Goal: Book appointment/travel/reservation

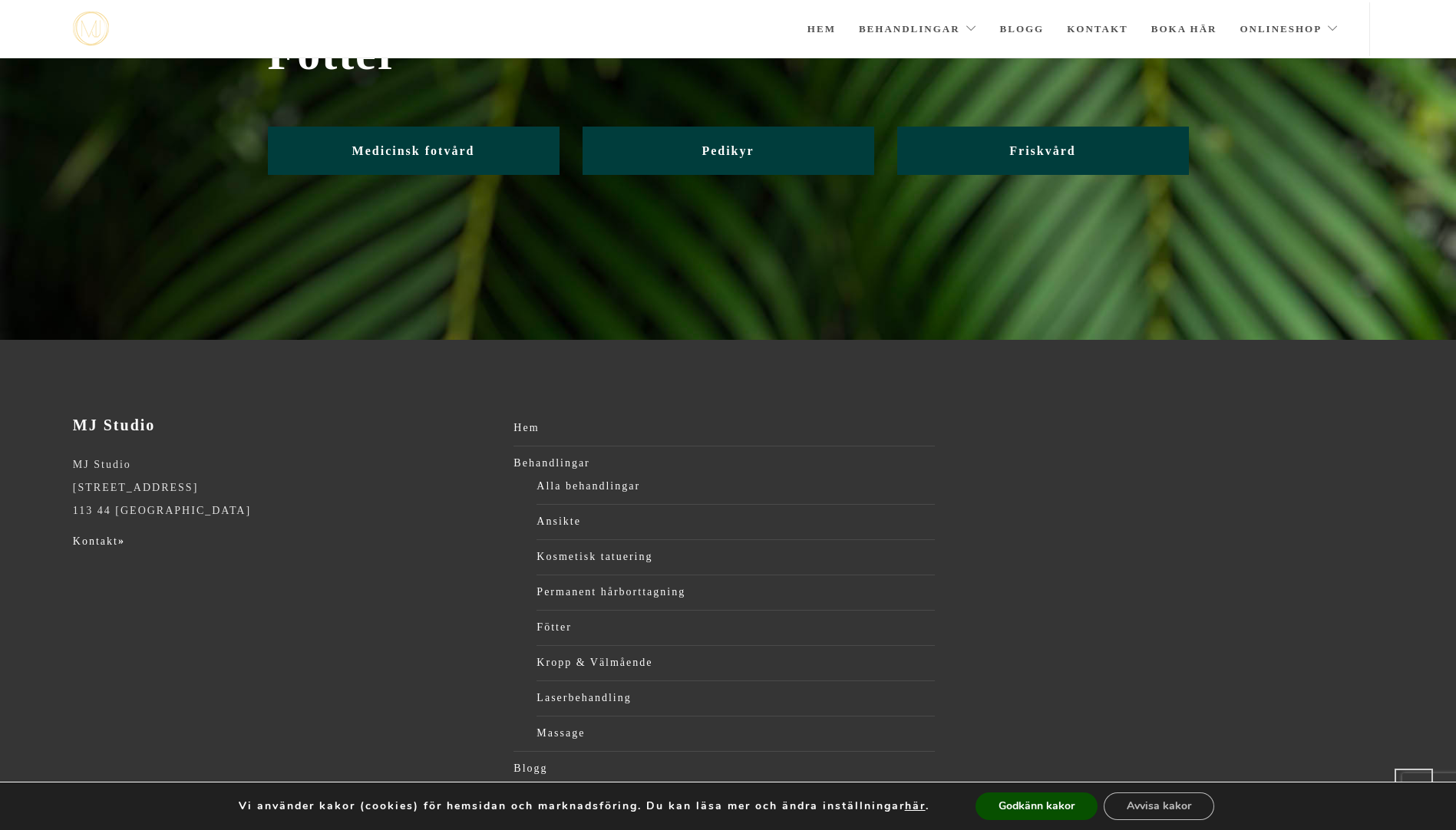
scroll to position [94, 0]
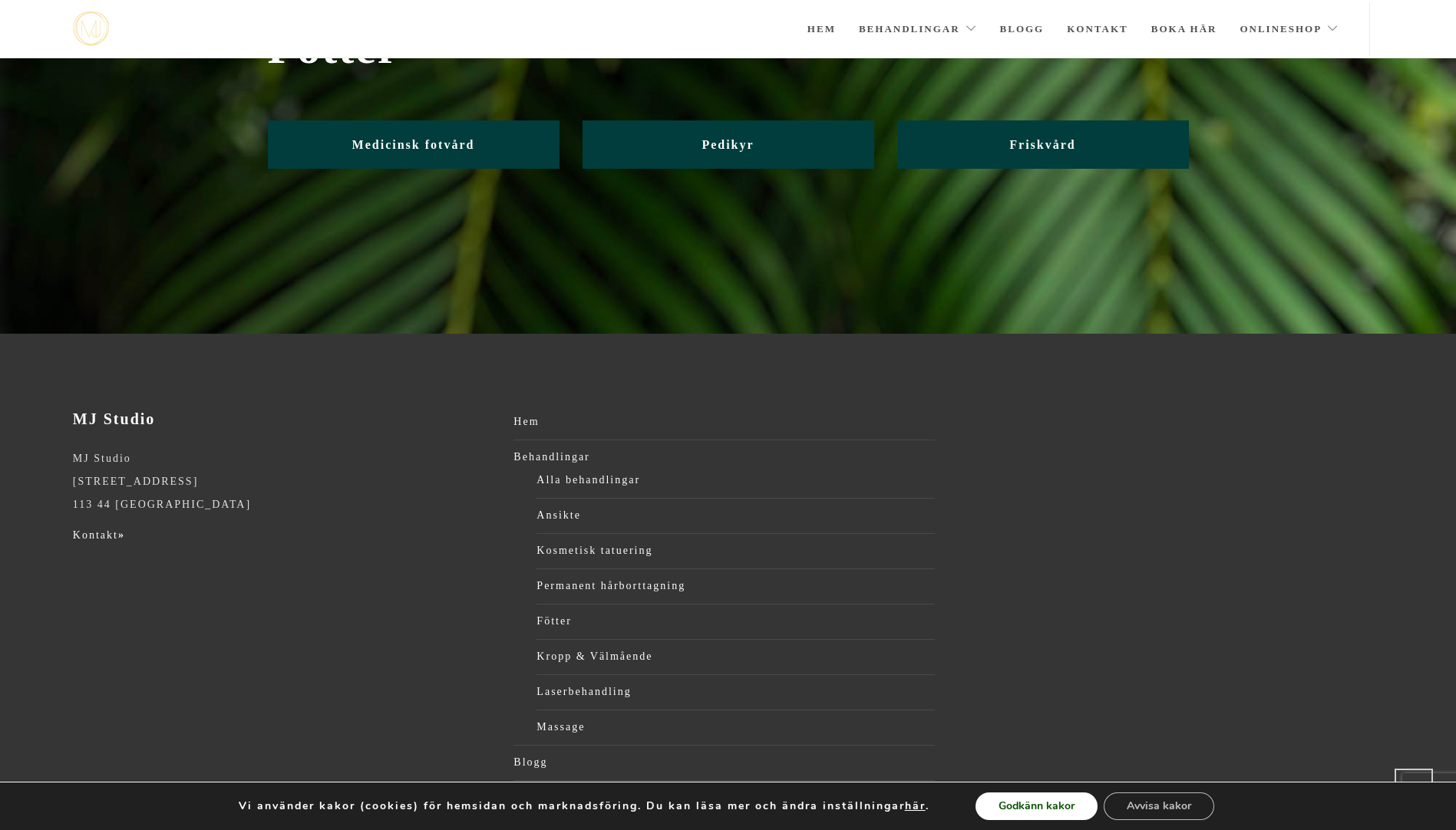
click at [1051, 797] on button "Godkänn kakor" at bounding box center [1036, 806] width 122 height 28
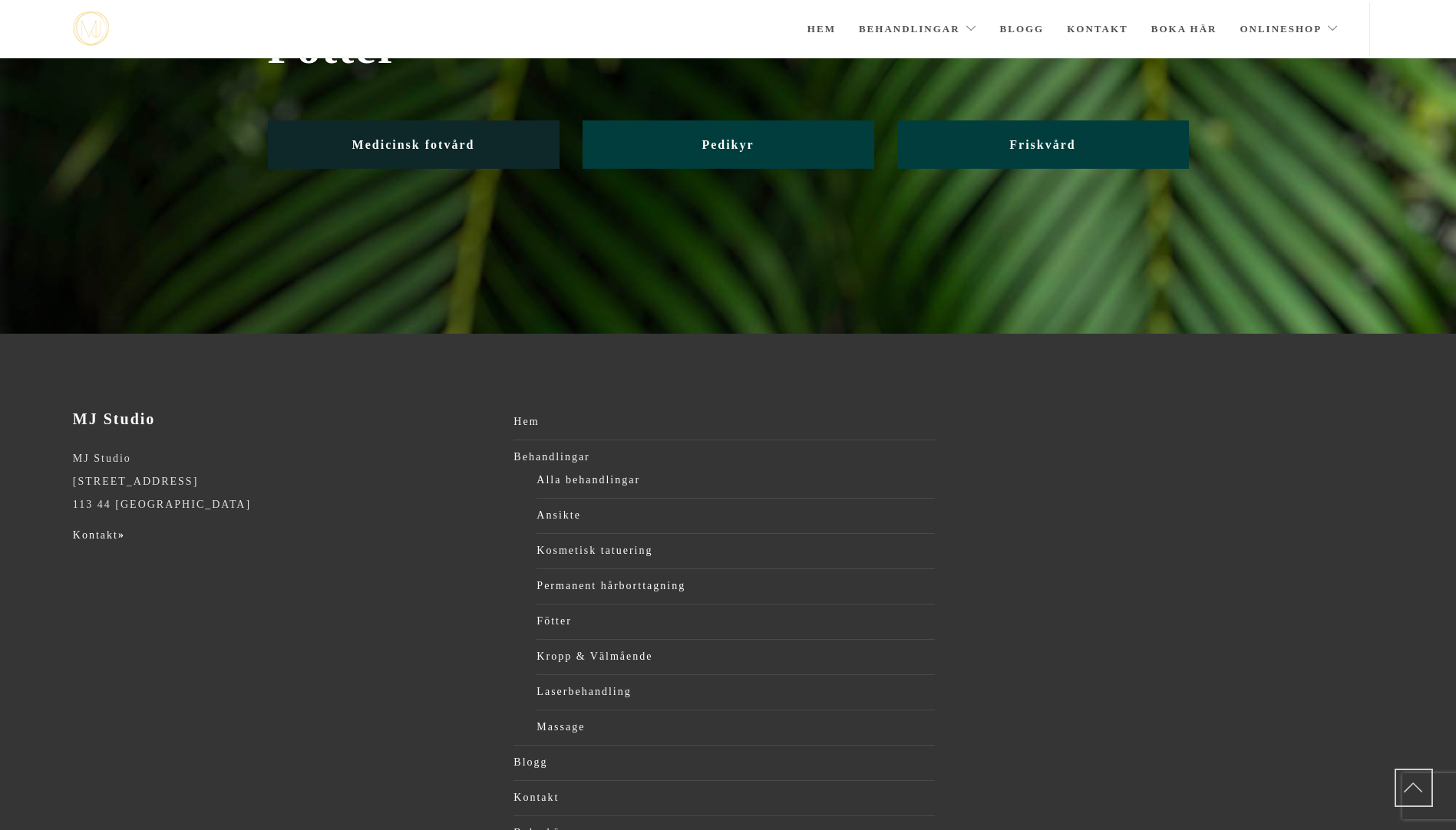
click at [458, 145] on span "Medicinsk fotvård" at bounding box center [413, 144] width 122 height 13
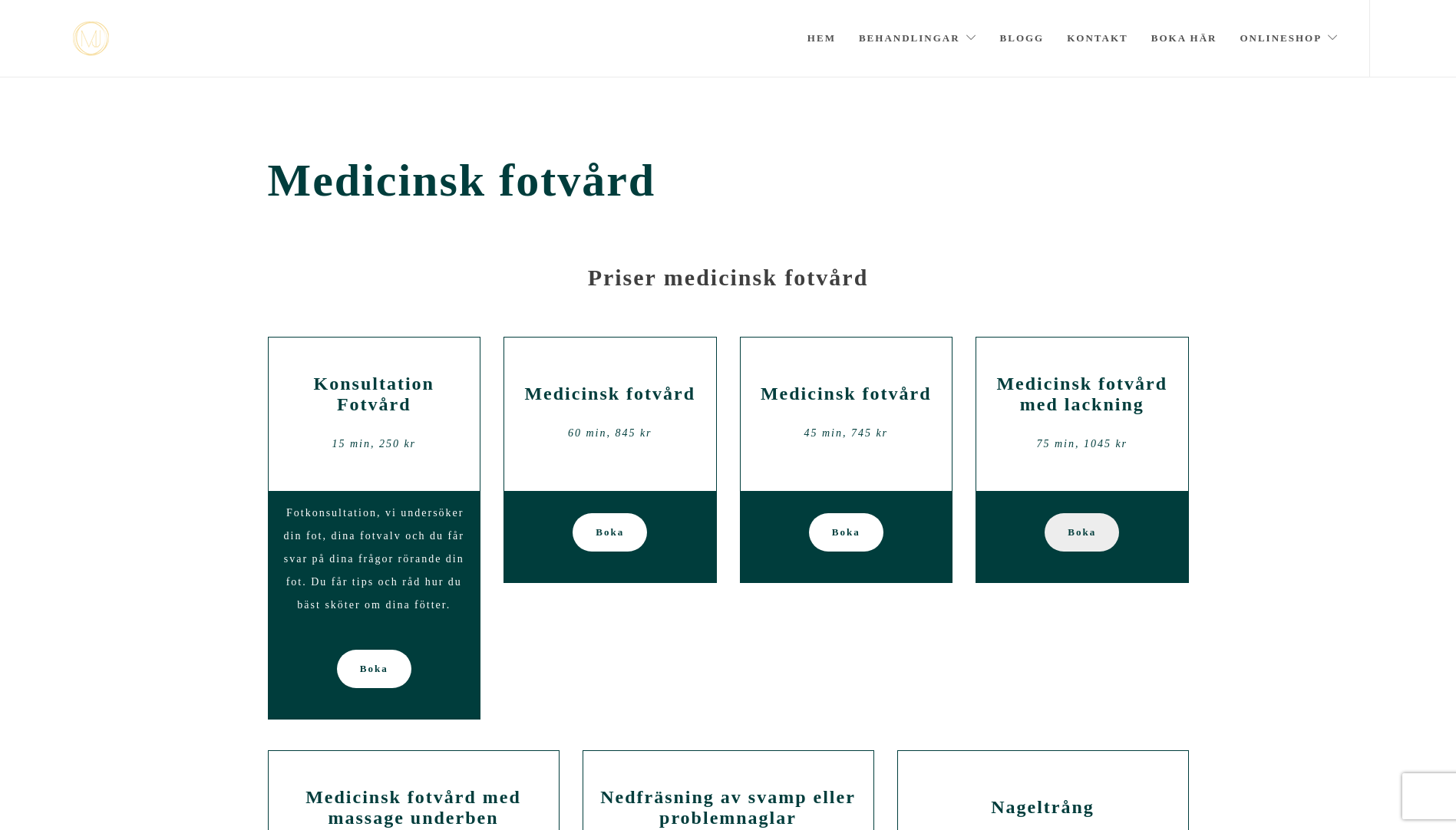
click at [1086, 530] on span "Boka" at bounding box center [1082, 533] width 29 height 38
